Goal: Task Accomplishment & Management: Complete application form

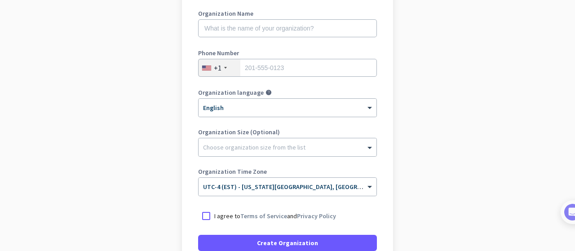
scroll to position [131, 0]
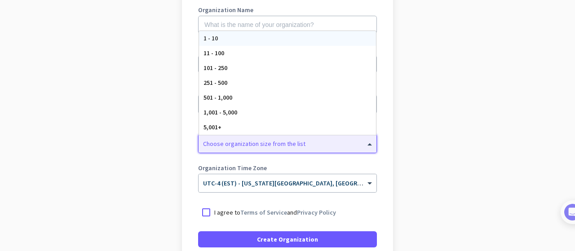
click at [365, 141] on span at bounding box center [370, 143] width 11 height 9
click at [429, 114] on app-onboarding-organization "Create Organization Note: You can always change this later, or support multiple…" at bounding box center [287, 136] width 575 height 389
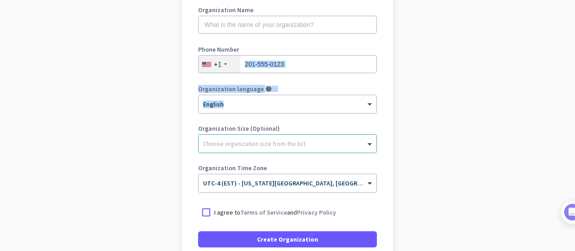
drag, startPoint x: 563, startPoint y: 96, endPoint x: 560, endPoint y: 79, distance: 17.3
click at [560, 79] on app-onboarding-organization "Create Organization Note: You can always change this later, or support multiple…" at bounding box center [287, 136] width 575 height 389
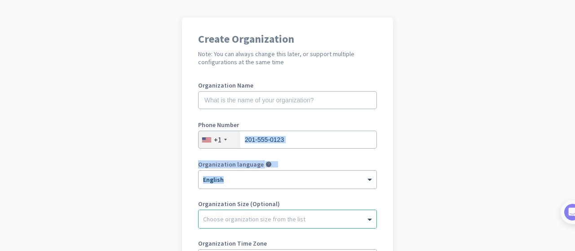
scroll to position [55, 0]
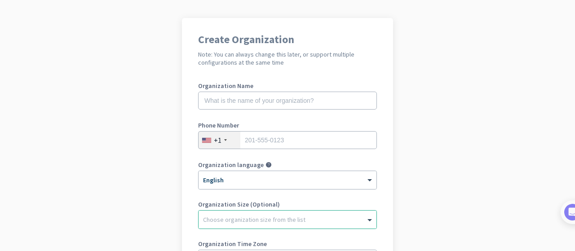
click at [484, 127] on app-onboarding-organization "Create Organization Note: You can always change this later, or support multiple…" at bounding box center [287, 212] width 575 height 389
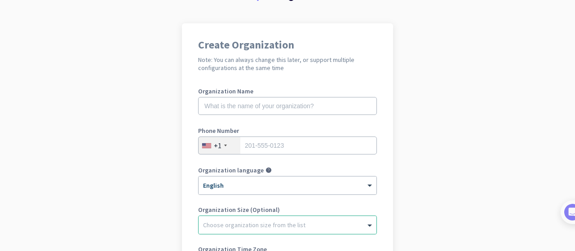
scroll to position [49, 0]
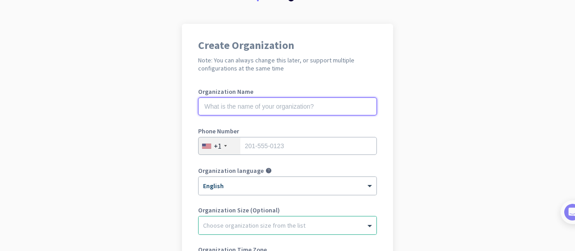
click at [328, 102] on input "text" at bounding box center [287, 106] width 179 height 18
type input "Ecole Supérieure Polytechnique de [GEOGRAPHIC_DATA]"
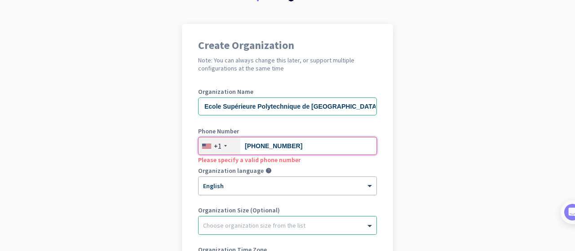
click at [261, 147] on input "[PHONE_NUMBER]" at bounding box center [287, 146] width 179 height 18
type input "[PHONE_NUMBER]"
click at [223, 145] on div "+1" at bounding box center [220, 145] width 42 height 17
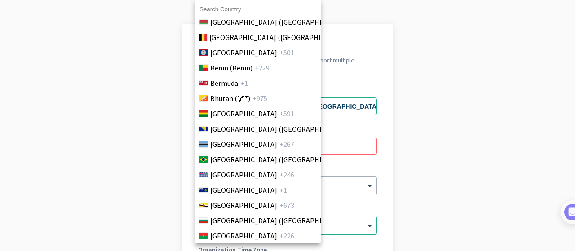
scroll to position [48, 0]
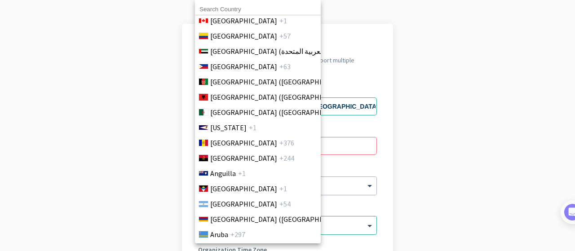
click at [254, 7] on input at bounding box center [258, 10] width 126 height 12
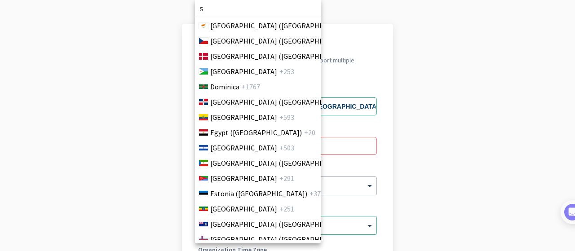
scroll to position [983, 0]
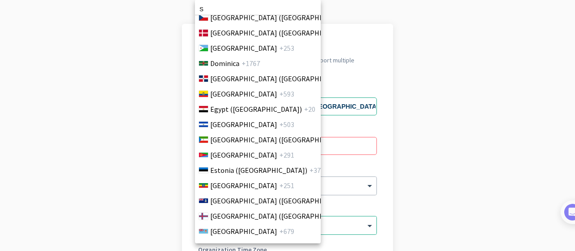
click at [254, 7] on input "S" at bounding box center [258, 10] width 126 height 12
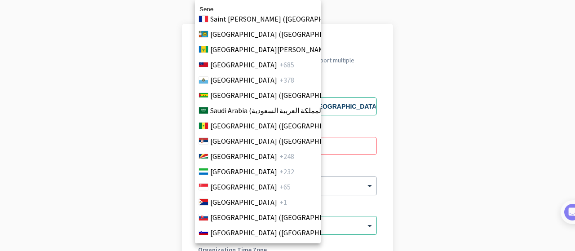
scroll to position [2893, 0]
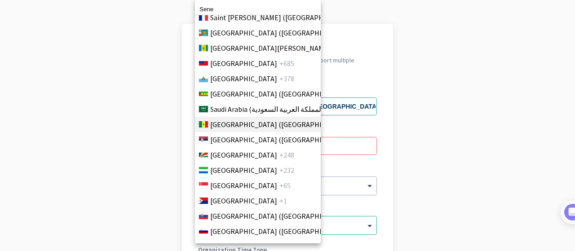
type input "Sene"
click at [227, 127] on span "[GEOGRAPHIC_DATA] ([GEOGRAPHIC_DATA])" at bounding box center [280, 124] width 140 height 11
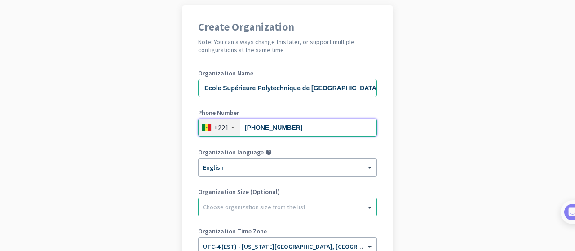
scroll to position [66, 0]
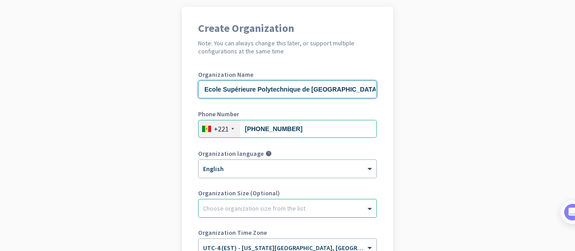
click at [343, 88] on input "Ecole Supérieure Polytechnique de [GEOGRAPHIC_DATA]" at bounding box center [287, 89] width 179 height 18
click at [424, 109] on app-onboarding-organization "Create Organization Note: You can always change this later, or support multiple…" at bounding box center [287, 201] width 575 height 389
click at [340, 201] on div "Choose organization size from the list" at bounding box center [288, 208] width 178 height 18
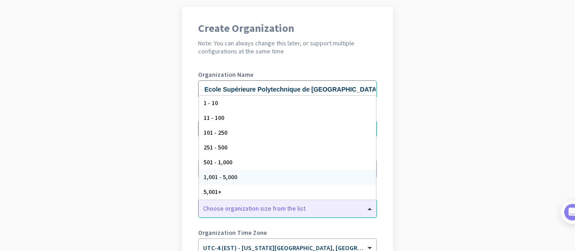
click at [442, 159] on app-onboarding-organization "Create Organization Note: You can always change this later, or support multiple…" at bounding box center [287, 201] width 575 height 389
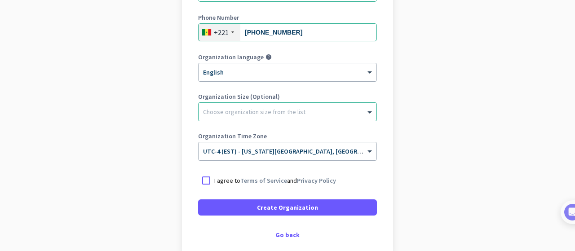
scroll to position [178, 0]
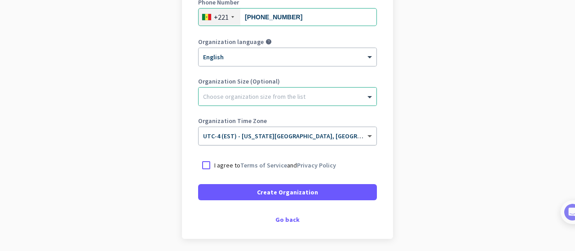
click at [365, 134] on span at bounding box center [370, 137] width 11 height 8
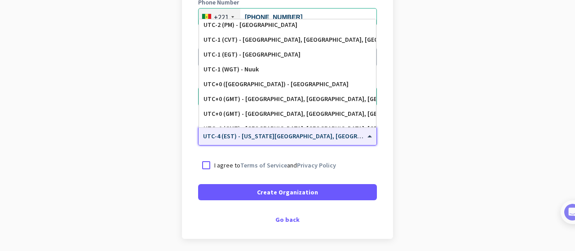
scroll to position [1445, 0]
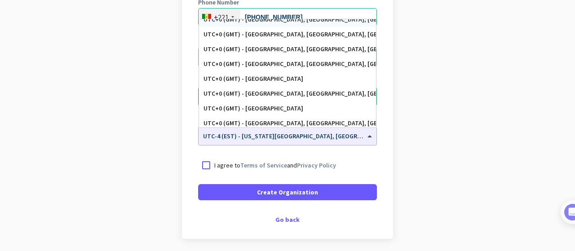
click at [506, 62] on app-onboarding-organization "Create Organization Note: You can always change this later, or support multiple…" at bounding box center [287, 89] width 575 height 389
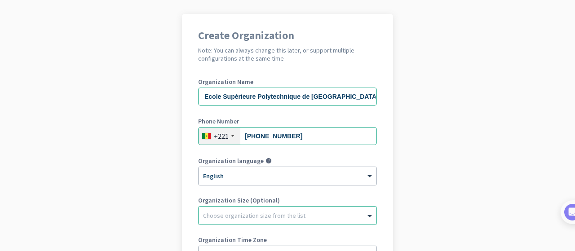
scroll to position [58, 0]
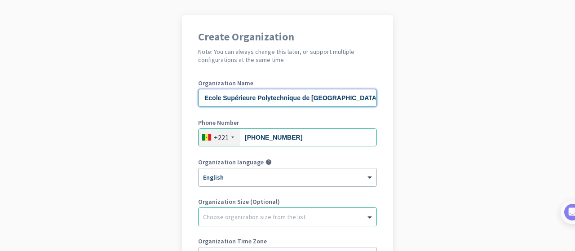
click at [343, 101] on input "Ecole Supérieure Polytechnique de [GEOGRAPHIC_DATA]" at bounding box center [287, 98] width 179 height 18
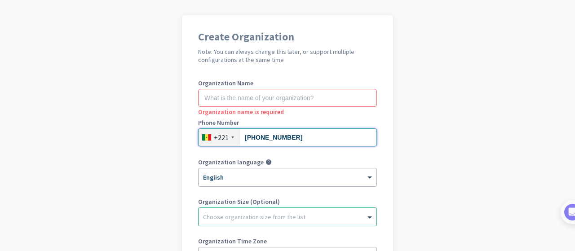
click at [357, 140] on input "[PHONE_NUMBER]" at bounding box center [287, 137] width 179 height 18
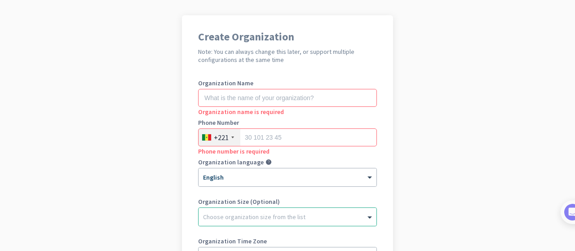
click at [520, 97] on app-onboarding-organization "Create Organization Note: You can always change this later, or support multiple…" at bounding box center [287, 209] width 575 height 389
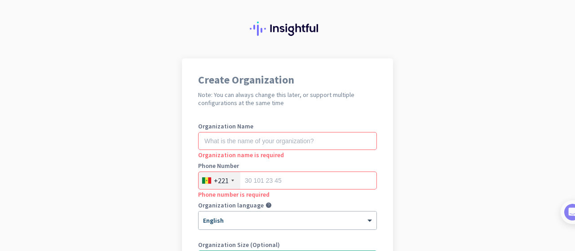
scroll to position [6, 0]
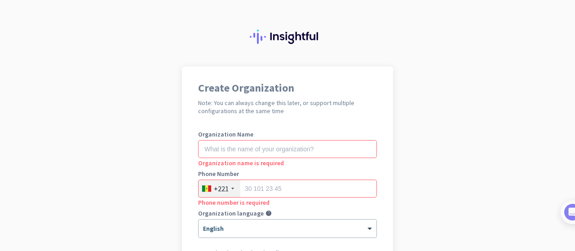
click at [307, 150] on input "text" at bounding box center [287, 149] width 179 height 18
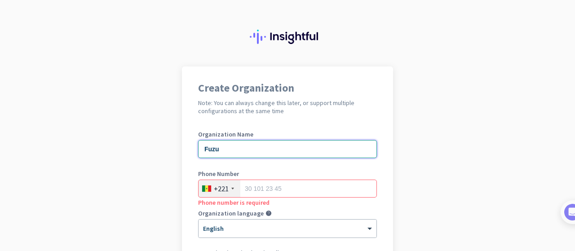
type input "Fuzu"
click at [303, 181] on input "tel" at bounding box center [287, 189] width 179 height 18
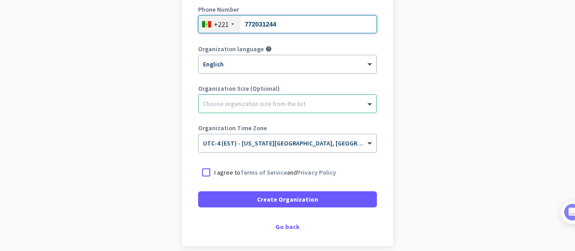
scroll to position [169, 0]
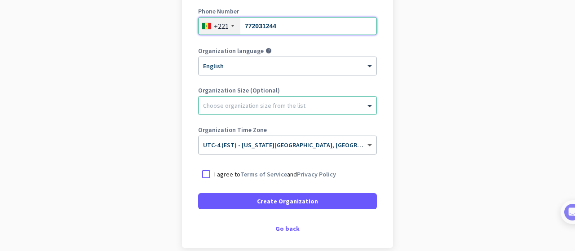
type input "772031244"
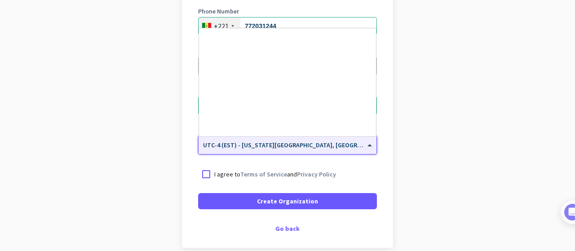
scroll to position [1053, 0]
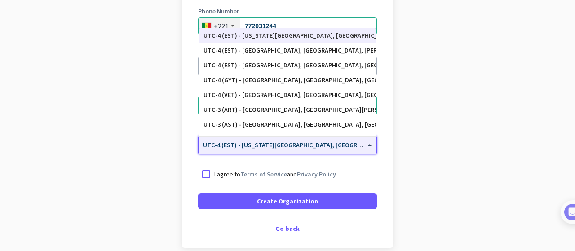
click at [365, 144] on span at bounding box center [370, 146] width 11 height 8
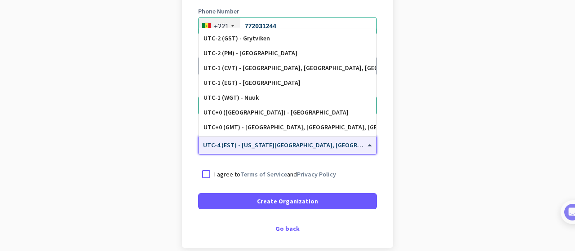
scroll to position [0, 0]
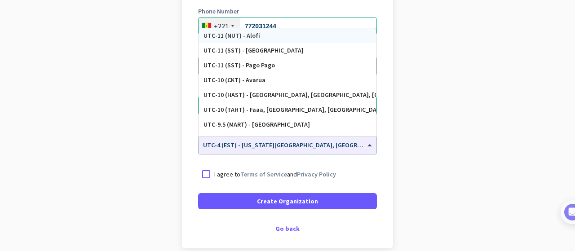
click at [460, 100] on app-onboarding-organization "Create Organization Note: You can always change this later, or support multiple…" at bounding box center [287, 98] width 575 height 389
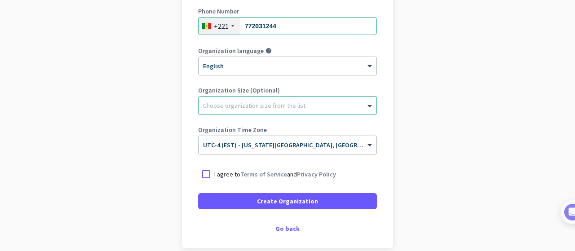
click at [441, 118] on app-onboarding-organization "Create Organization Note: You can always change this later, or support multiple…" at bounding box center [287, 98] width 575 height 389
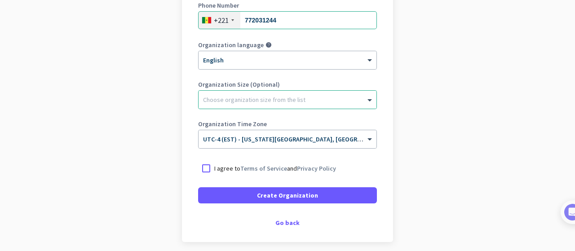
scroll to position [178, 0]
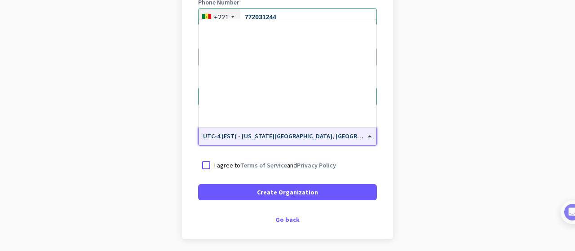
click at [365, 134] on span at bounding box center [370, 137] width 11 height 8
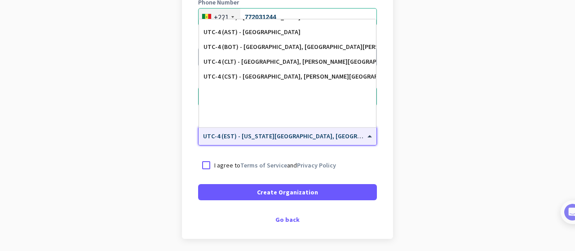
scroll to position [550, 0]
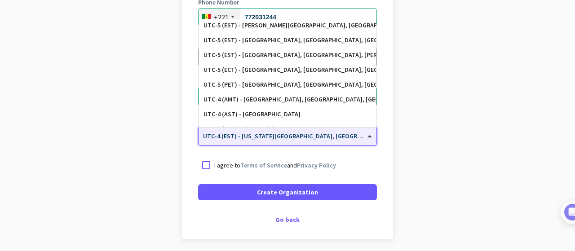
click at [467, 58] on app-onboarding-organization "Create Organization Note: You can always change this later, or support multiple…" at bounding box center [287, 89] width 575 height 389
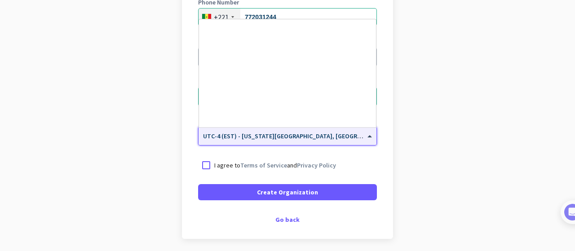
scroll to position [1053, 0]
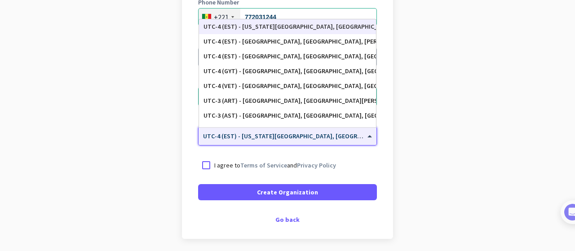
click at [367, 137] on span at bounding box center [370, 137] width 11 height 8
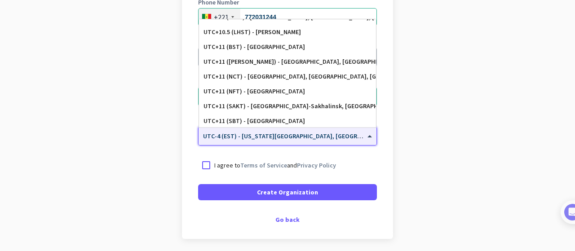
scroll to position [4346, 0]
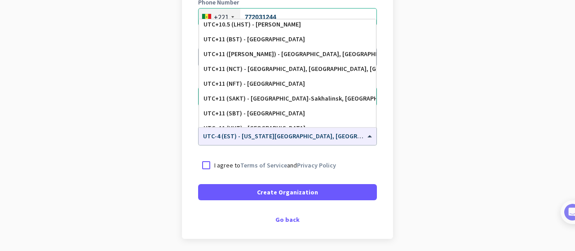
click at [459, 62] on app-onboarding-organization "Create Organization Note: You can always change this later, or support multiple…" at bounding box center [287, 89] width 575 height 389
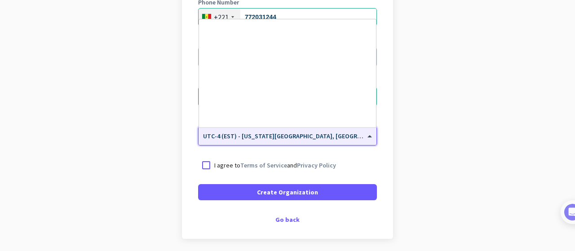
click at [366, 135] on span at bounding box center [370, 137] width 11 height 8
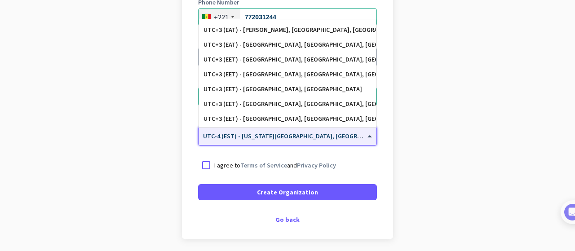
scroll to position [2953, 0]
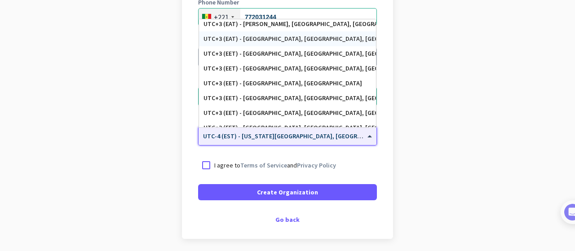
click at [281, 44] on div "UTC+3 (EAT) - [GEOGRAPHIC_DATA], [GEOGRAPHIC_DATA], [GEOGRAPHIC_DATA], [GEOGRAP…" at bounding box center [287, 38] width 177 height 15
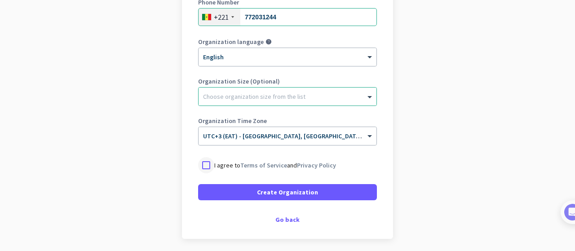
click at [203, 164] on div at bounding box center [206, 165] width 16 height 16
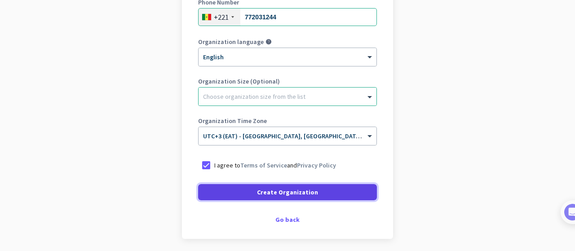
click at [288, 197] on span at bounding box center [287, 193] width 179 height 22
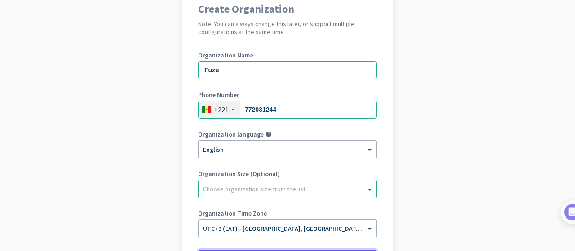
scroll to position [70, 0]
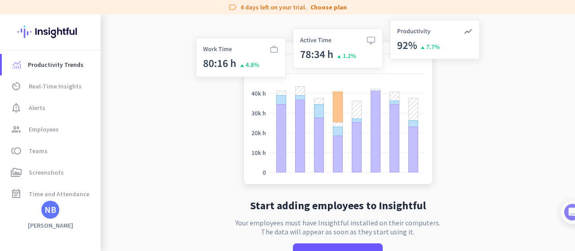
drag, startPoint x: 575, startPoint y: 112, endPoint x: 542, endPoint y: 37, distance: 81.5
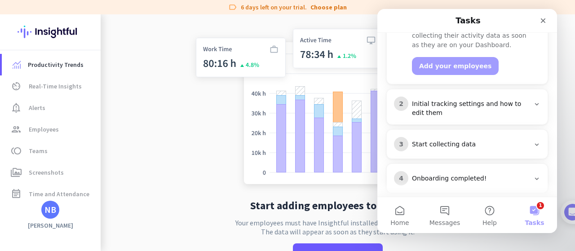
scroll to position [176, 0]
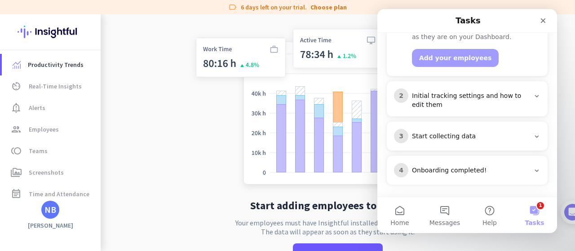
click at [114, 130] on app-no-employees "Start adding employees to Insightful Your employees must have Insightful instal…" at bounding box center [338, 149] width 474 height 270
click at [45, 123] on link "group Employees" at bounding box center [51, 130] width 99 height 22
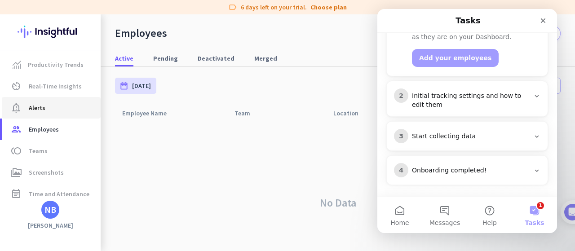
click at [60, 101] on link "notification_important Alerts" at bounding box center [51, 108] width 99 height 22
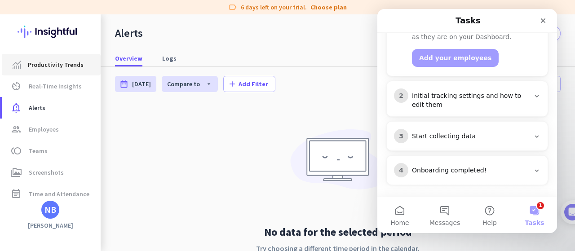
click at [62, 67] on span "Productivity Trends" at bounding box center [56, 64] width 56 height 11
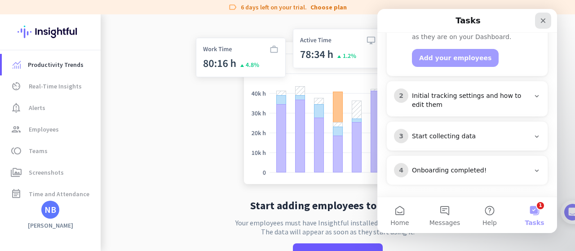
click at [542, 19] on icon "Close" at bounding box center [543, 20] width 5 height 5
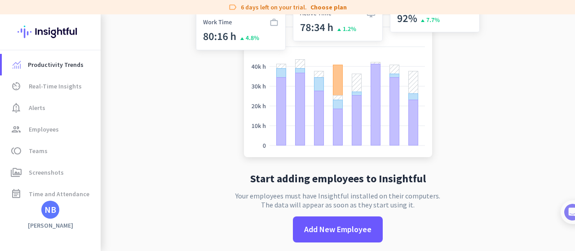
scroll to position [32, 0]
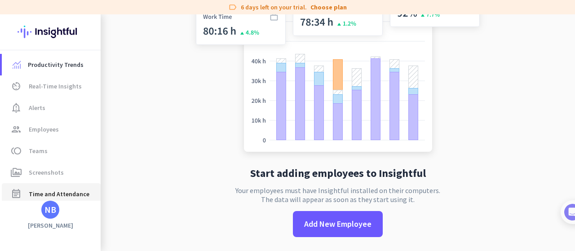
click at [69, 189] on span "Time and Attendance" at bounding box center [59, 194] width 61 height 11
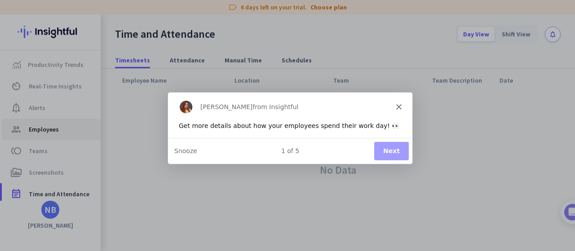
click at [42, 132] on div "Product tour overlay" at bounding box center [287, 125] width 575 height 251
click at [397, 106] on icon "Close" at bounding box center [398, 106] width 5 height 5
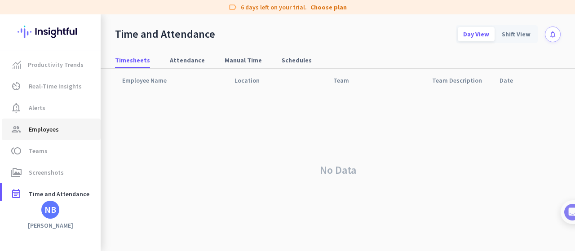
click at [40, 123] on link "group Employees" at bounding box center [51, 130] width 99 height 22
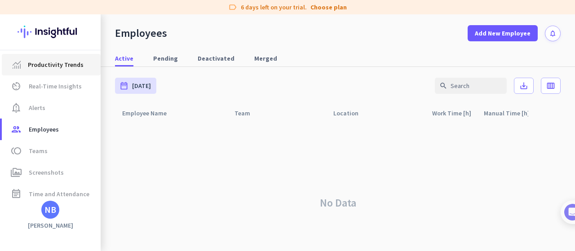
click at [60, 69] on span "Productivity Trends" at bounding box center [56, 64] width 56 height 11
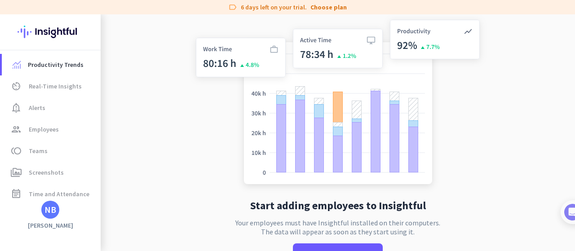
click at [51, 210] on div "NB" at bounding box center [50, 209] width 12 height 9
click at [73, 84] on div at bounding box center [287, 125] width 575 height 251
click at [54, 86] on span "Real-Time Insights" at bounding box center [55, 86] width 53 height 11
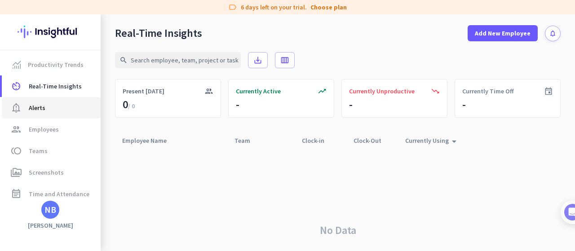
click at [39, 108] on span "Alerts" at bounding box center [37, 107] width 17 height 11
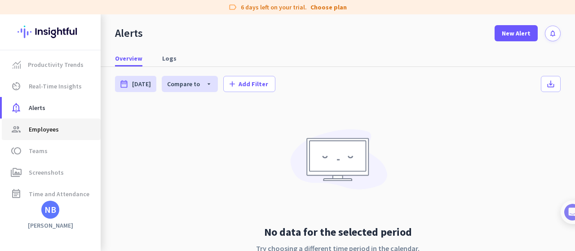
click at [38, 137] on link "group Employees" at bounding box center [51, 130] width 99 height 22
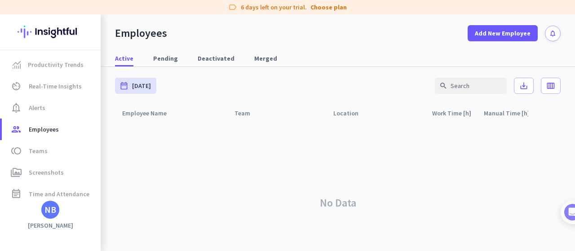
click at [48, 210] on div "NB" at bounding box center [50, 209] width 12 height 9
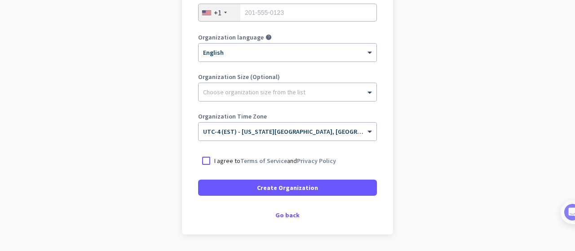
scroll to position [210, 0]
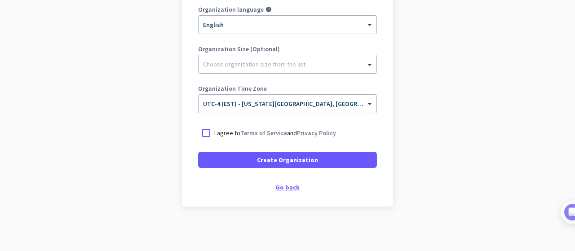
click at [290, 188] on div "Go back" at bounding box center [287, 187] width 179 height 6
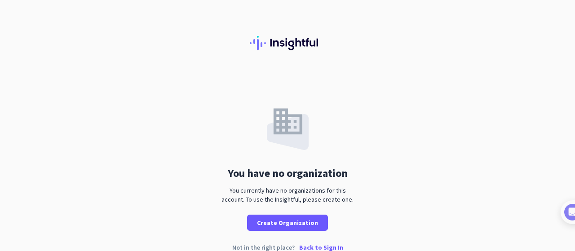
scroll to position [14, 0]
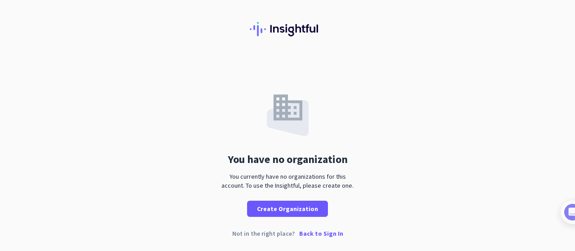
click at [325, 231] on p "Back to Sign In" at bounding box center [321, 233] width 44 height 6
